Goal: Communication & Community: Answer question/provide support

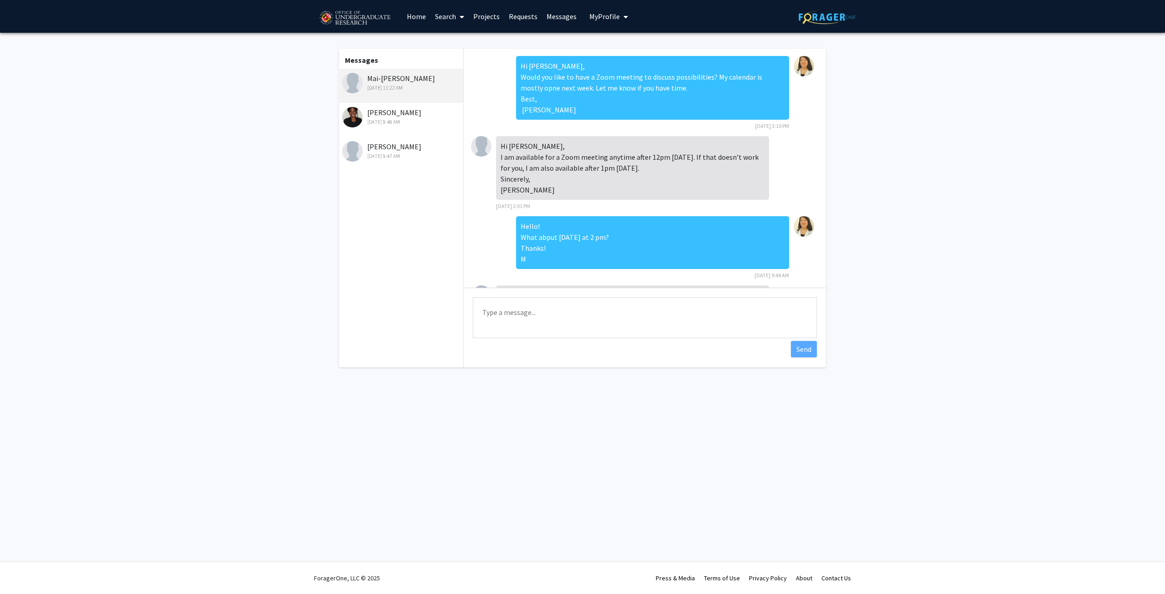
scroll to position [74, 0]
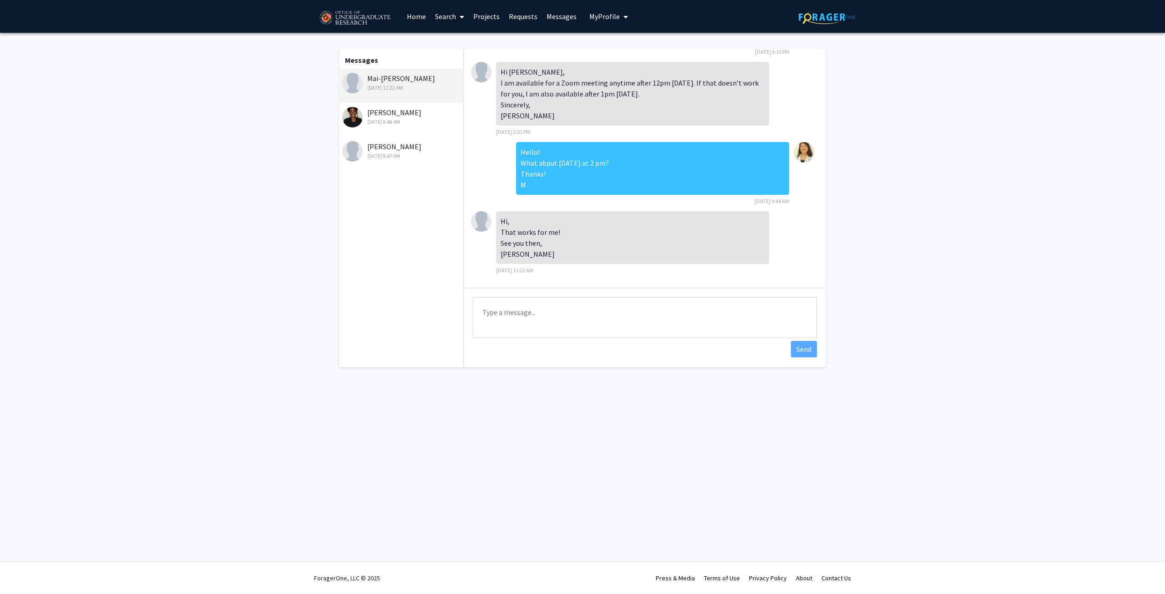
click at [547, 309] on textarea "Type a message" at bounding box center [645, 317] width 344 height 41
click at [582, 312] on textarea "Sorry May. I just schedule some experiments taht could end later. What about 4 …" at bounding box center [645, 317] width 344 height 41
click at [0, 0] on span "Correct the spelling error" at bounding box center [0, 0] width 0 height 0
click at [566, 313] on textarea "Sorry May. I just schedule some experiments taht could end later. What about 4 …" at bounding box center [645, 317] width 344 height 41
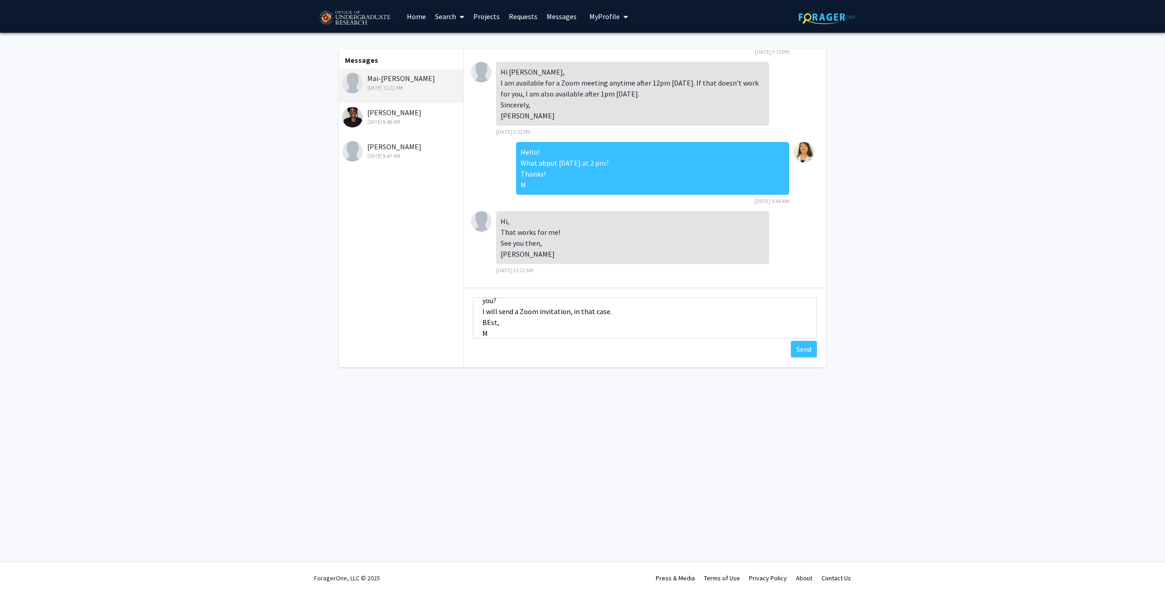
click at [487, 320] on textarea "Sorry May. I just schedule some experiments taht could end later. What about 4 …" at bounding box center [645, 317] width 344 height 41
click at [510, 316] on textarea "Sorry May. I just schedule some experiments taht could end later. What about 4 …" at bounding box center [645, 317] width 344 height 41
click at [541, 310] on textarea "Sorry [PERSON_NAME]. I just schedule some experiments taht could end later. Wha…" at bounding box center [645, 317] width 344 height 41
click at [0, 0] on span "scheduled" at bounding box center [0, 0] width 0 height 0
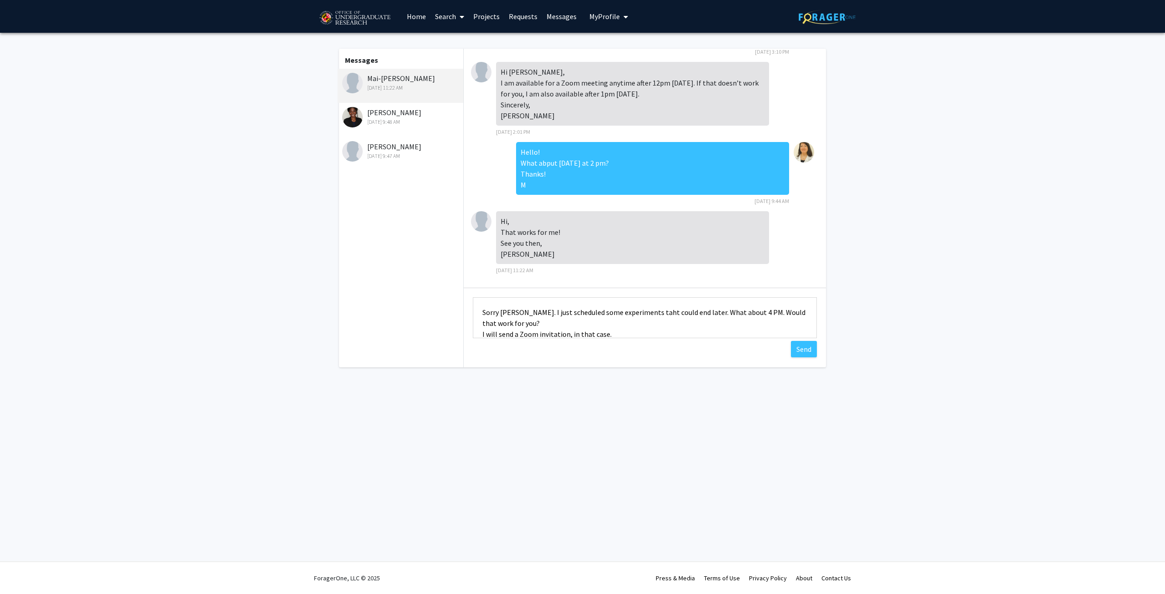
click at [628, 311] on textarea "Sorry [PERSON_NAME]. I just scheduled some experiments taht could end later. Wh…" at bounding box center [645, 317] width 344 height 41
click at [0, 0] on div "that" at bounding box center [0, 0] width 0 height 0
drag, startPoint x: 666, startPoint y: 313, endPoint x: 679, endPoint y: 313, distance: 13.2
click at [679, 313] on textarea "Sorry [PERSON_NAME]. I just scheduled some experiments that could end later. Wh…" at bounding box center [645, 317] width 344 height 41
click at [746, 314] on textarea "Sorry [PERSON_NAME]. I just scheduled some experiments that could end after 2 p…" at bounding box center [645, 317] width 344 height 41
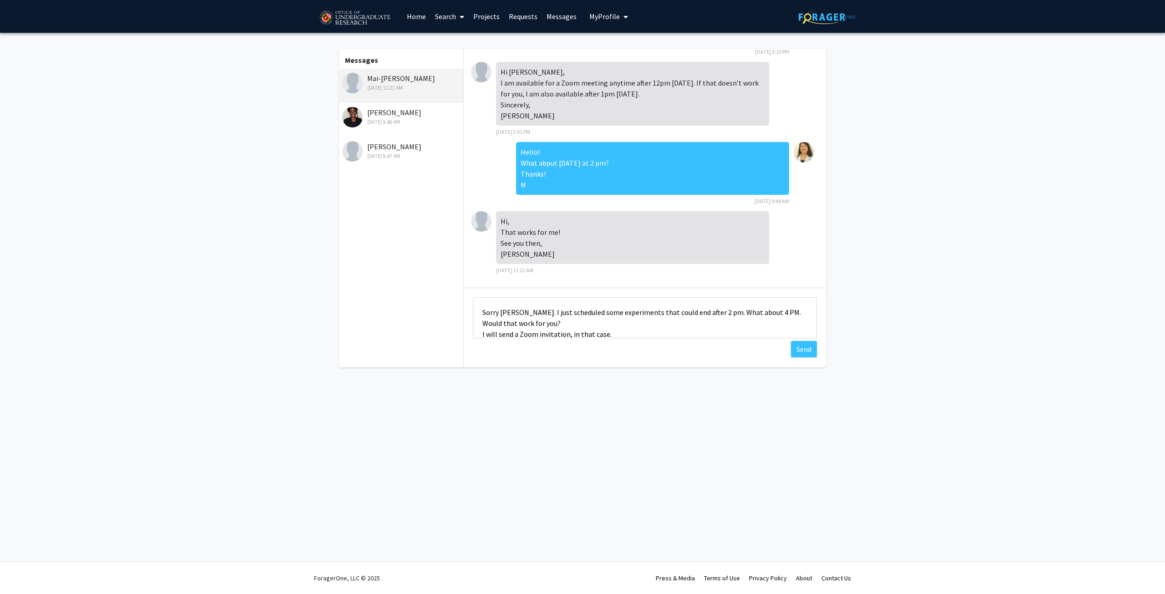
click at [0, 0] on qb-div "Add a question [PERSON_NAME] PM?" at bounding box center [0, 0] width 0 height 0
click at [494, 313] on textarea "Sorry [PERSON_NAME]. I just scheduled some experiments that could end after 2 p…" at bounding box center [645, 317] width 344 height 41
click at [0, 0] on qb-div "Add a comma Sorry ," at bounding box center [0, 0] width 0 height 0
type textarea "Sorry, Mai. I just scheduled some experiments that could end after 2 pm. What a…"
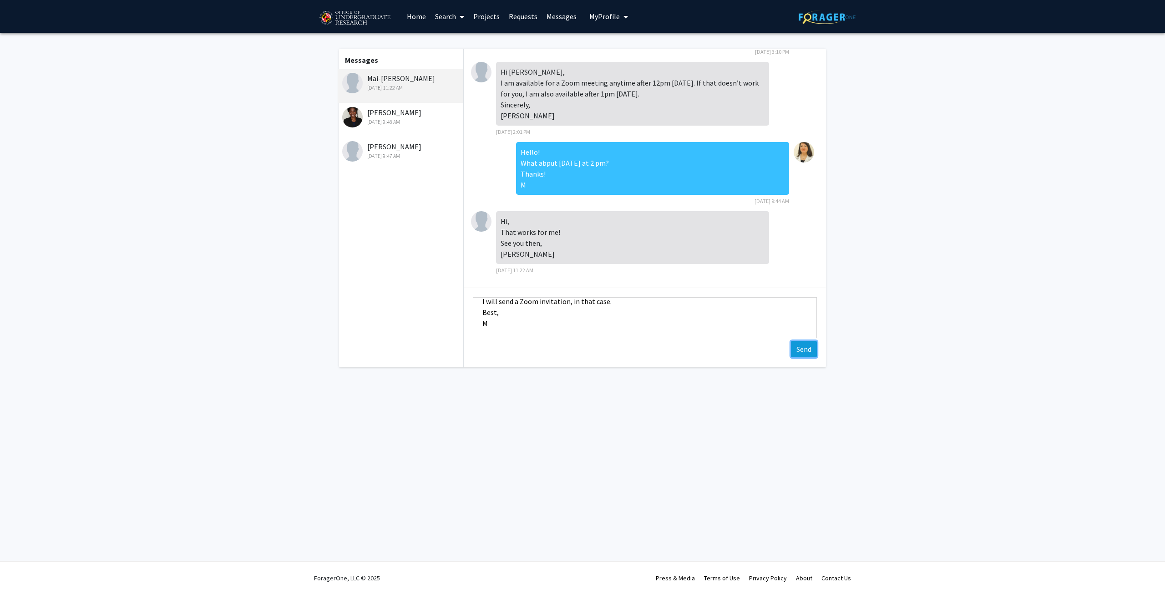
click at [800, 347] on button "Send" at bounding box center [804, 349] width 26 height 16
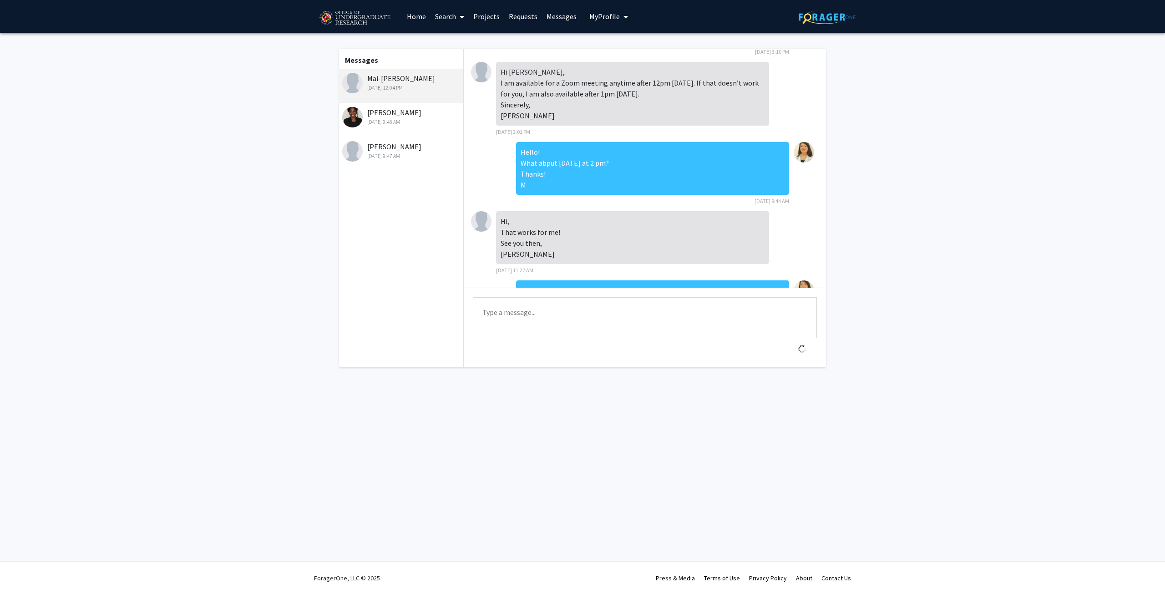
scroll to position [154, 0]
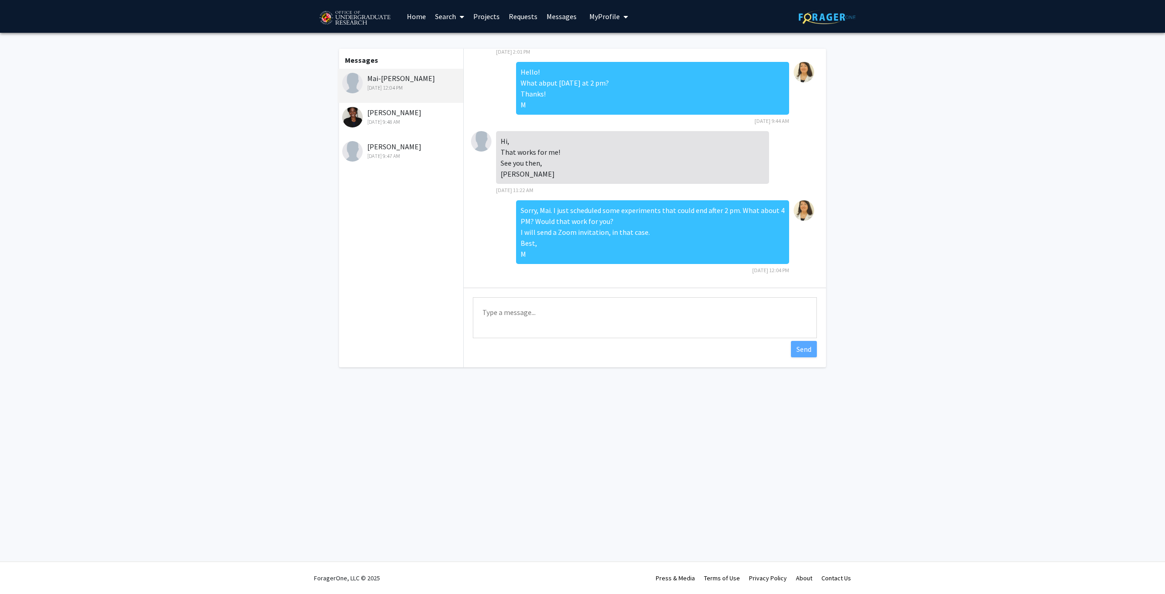
click at [372, 120] on div "[DATE] 9:48 AM" at bounding box center [401, 122] width 119 height 8
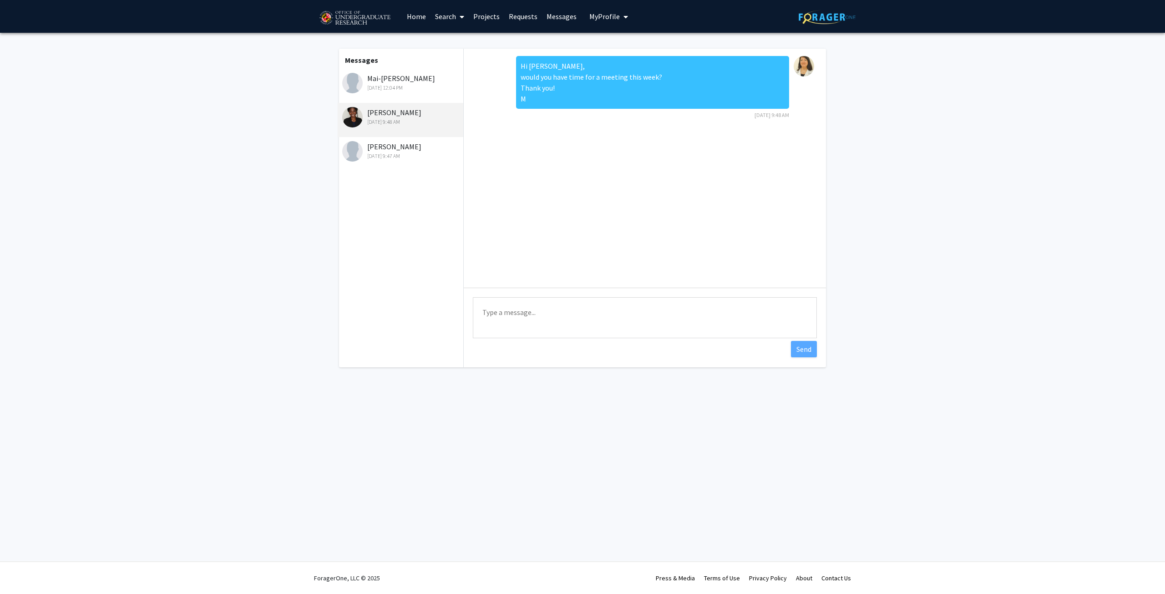
click at [384, 146] on div "[PERSON_NAME] [DATE] 9:47 AM" at bounding box center [401, 150] width 119 height 19
